Goal: Find specific page/section: Find specific page/section

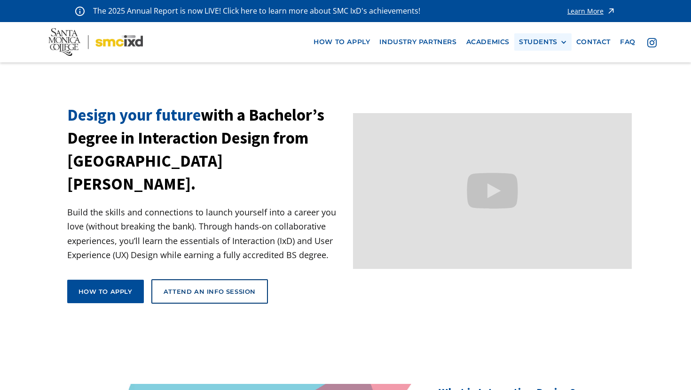
click at [560, 38] on div "STUDENTS" at bounding box center [543, 42] width 48 height 8
click at [552, 78] on link "Current Students" at bounding box center [561, 76] width 85 height 17
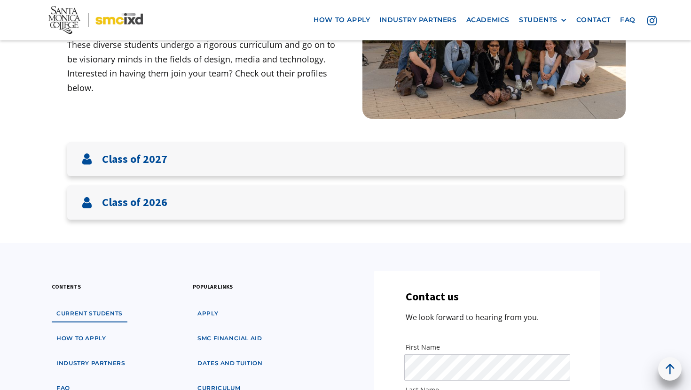
scroll to position [175, 0]
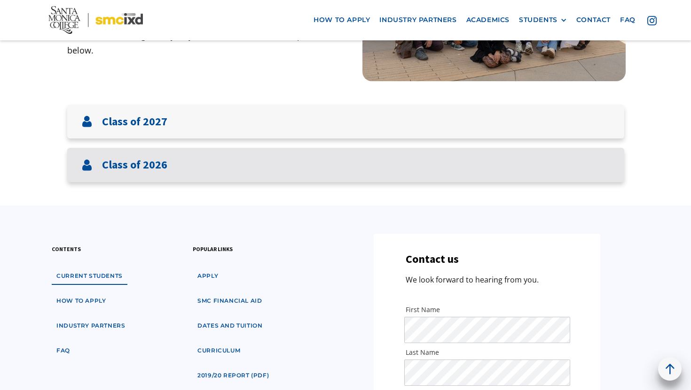
click at [201, 169] on div "Class of 2026" at bounding box center [345, 165] width 557 height 34
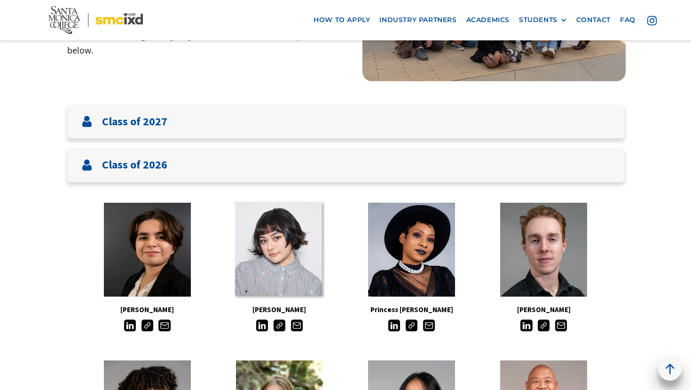
scroll to position [433, 0]
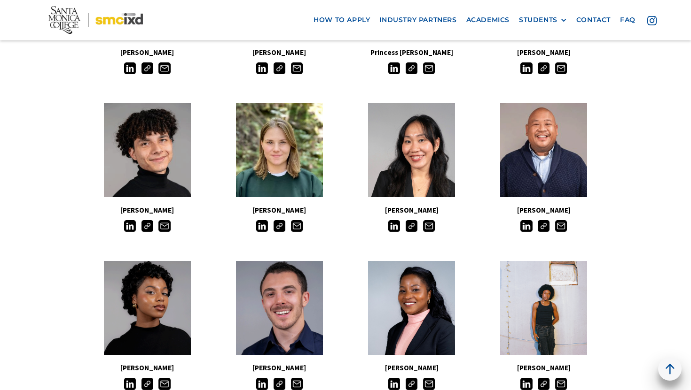
click at [414, 225] on img at bounding box center [411, 226] width 12 height 12
